Goal: Use online tool/utility: Utilize a website feature to perform a specific function

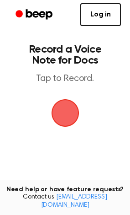
click at [69, 102] on span "button" at bounding box center [65, 113] width 47 height 47
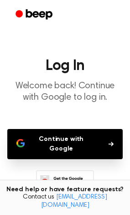
click at [51, 141] on button "Continue with Google" at bounding box center [65, 144] width 116 height 30
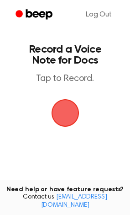
click at [66, 121] on span "button" at bounding box center [65, 113] width 43 height 43
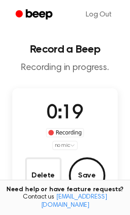
click at [126, 132] on main "Record a Beep Recording in progress. 0:19 Recording no mic Delete Save Tired of…" at bounding box center [65, 164] width 130 height 328
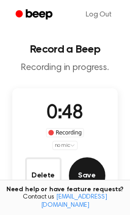
click at [80, 172] on button "Save" at bounding box center [87, 175] width 37 height 37
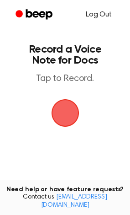
click at [91, 21] on link "Log Out" at bounding box center [99, 15] width 44 height 22
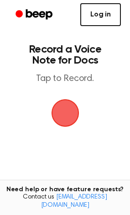
click at [98, 21] on link "Log in" at bounding box center [100, 14] width 41 height 23
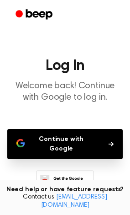
click at [67, 143] on button "Continue with Google" at bounding box center [65, 144] width 116 height 30
